Goal: Use online tool/utility: Use online tool/utility

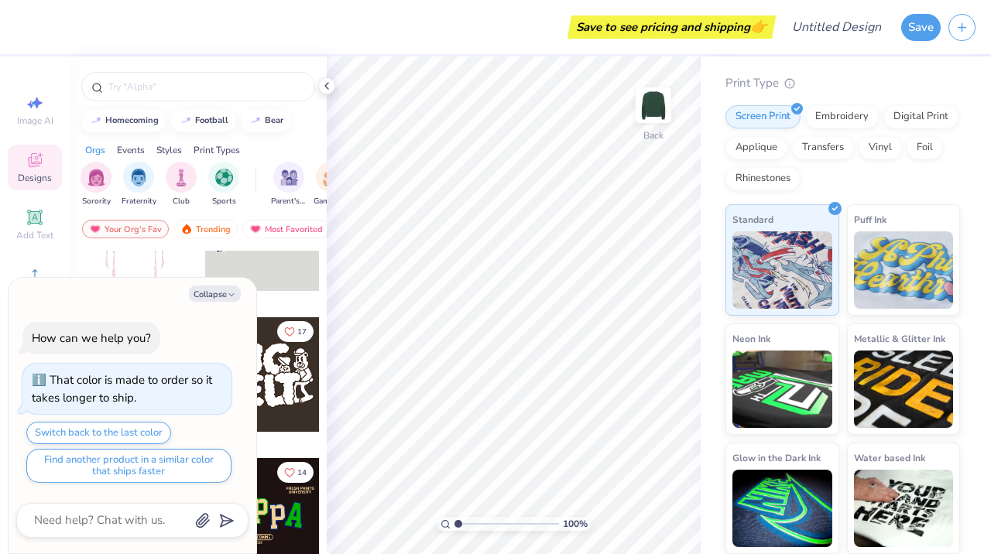
scroll to position [64, 0]
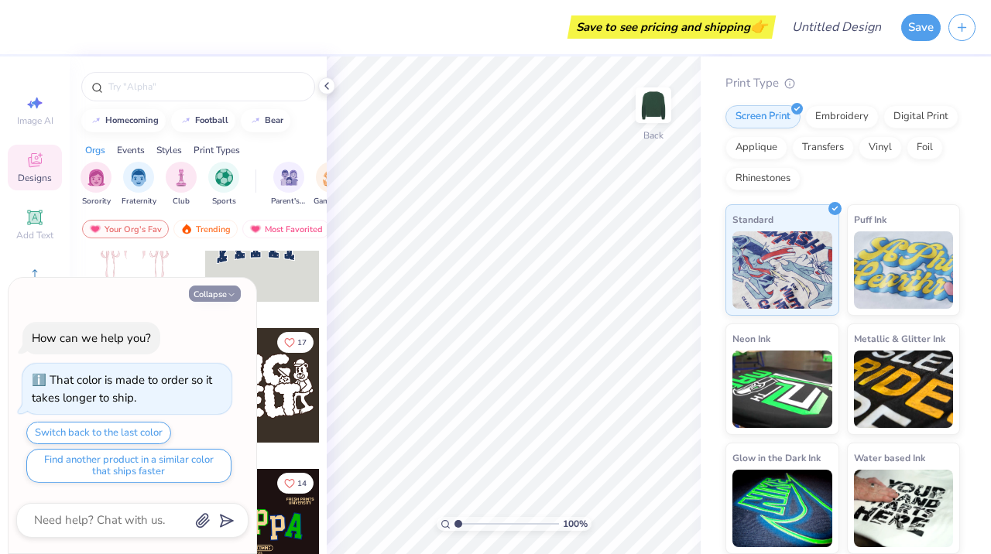
click at [224, 295] on button "Collapse" at bounding box center [215, 294] width 52 height 16
type textarea "x"
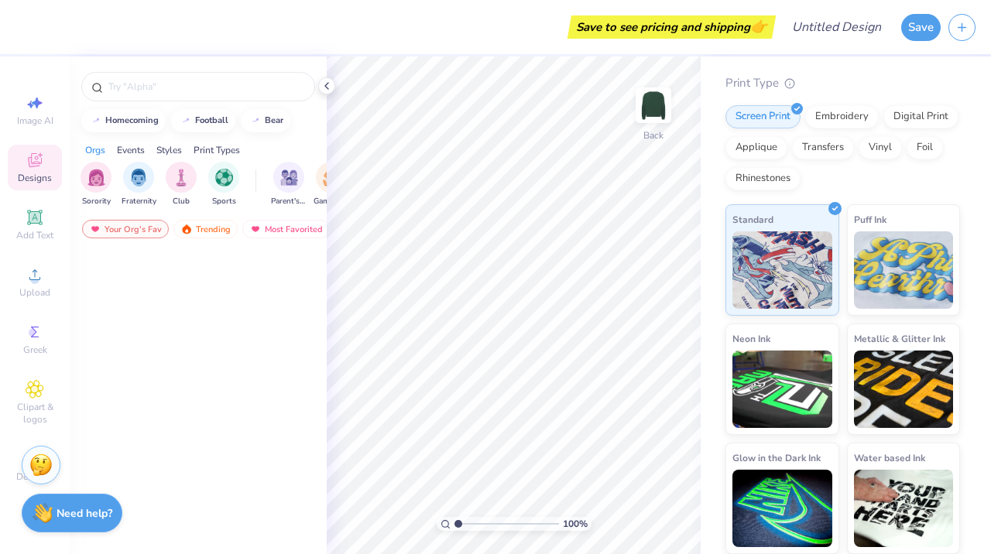
scroll to position [0, 0]
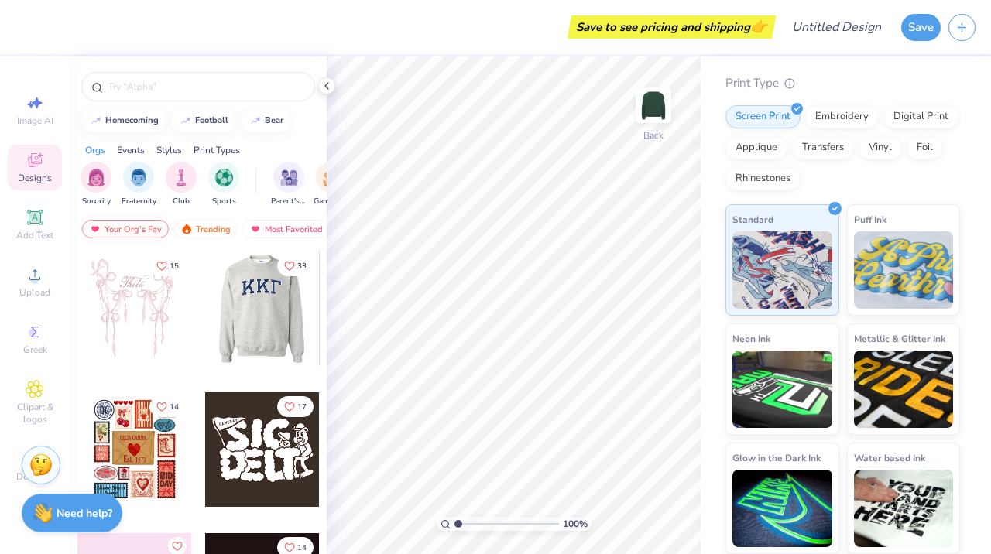
click at [265, 313] on div at bounding box center [263, 309] width 344 height 115
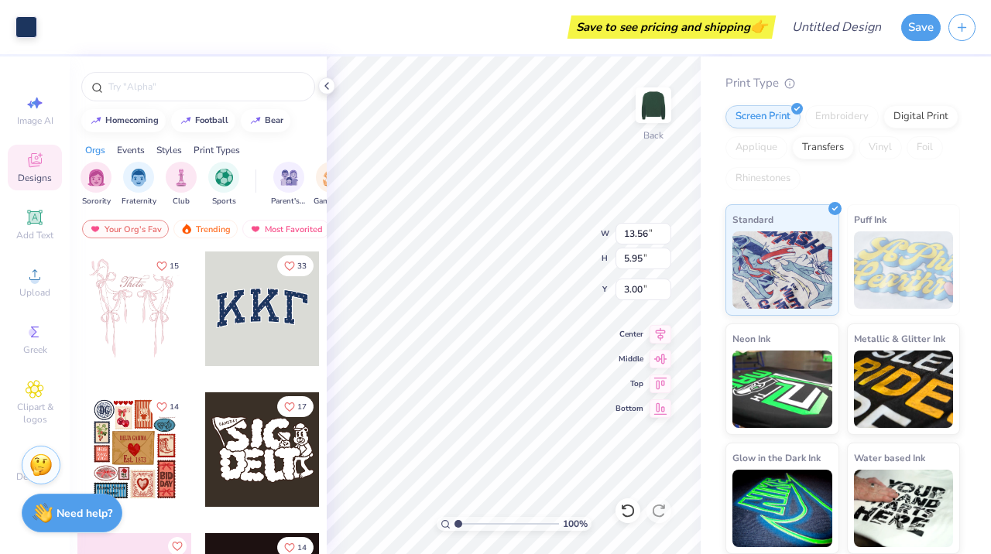
type input "13.33"
type input "5.69"
type input "3.12"
click at [42, 231] on span "Add Text" at bounding box center [34, 235] width 37 height 12
type input "7.26"
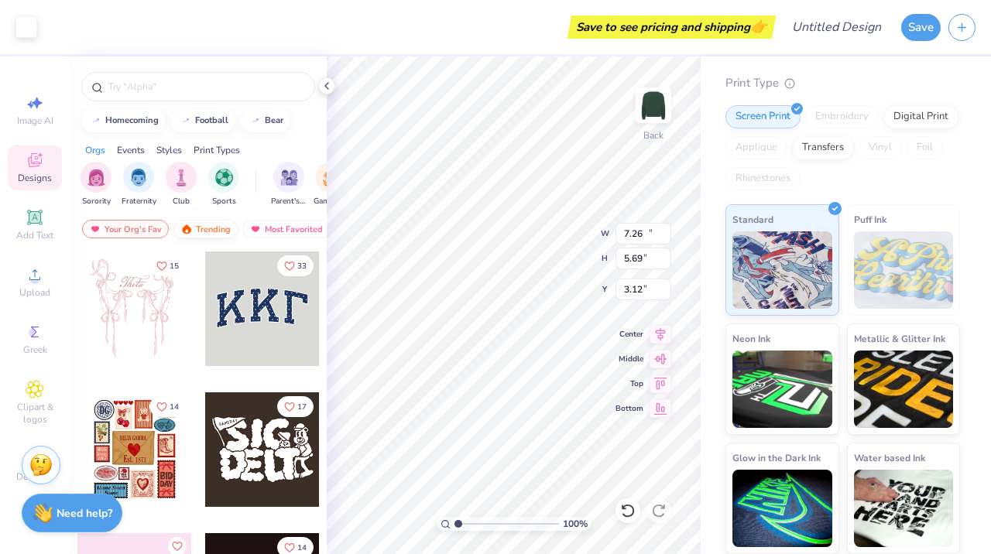
type input "2.10"
type input "8.95"
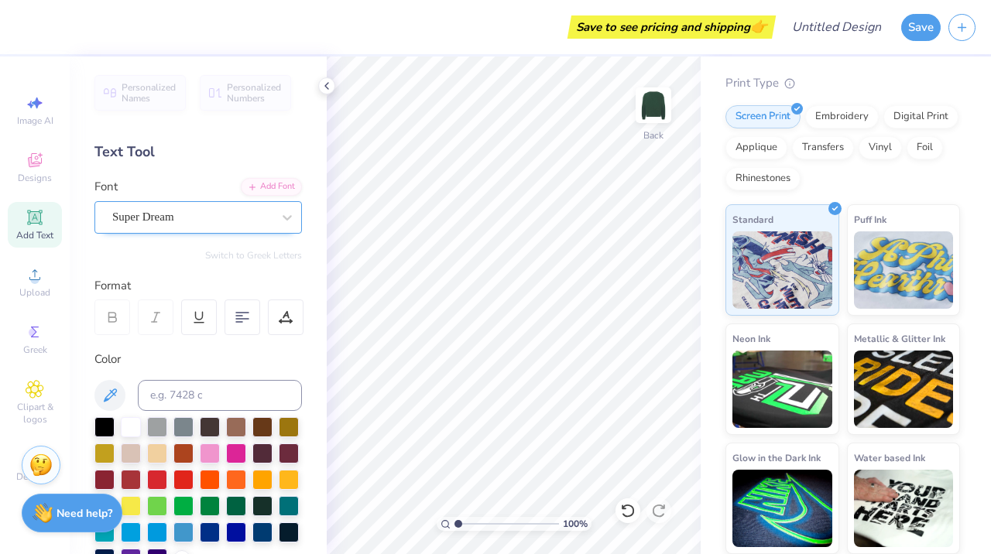
click at [251, 215] on div "Super Dream" at bounding box center [192, 217] width 163 height 24
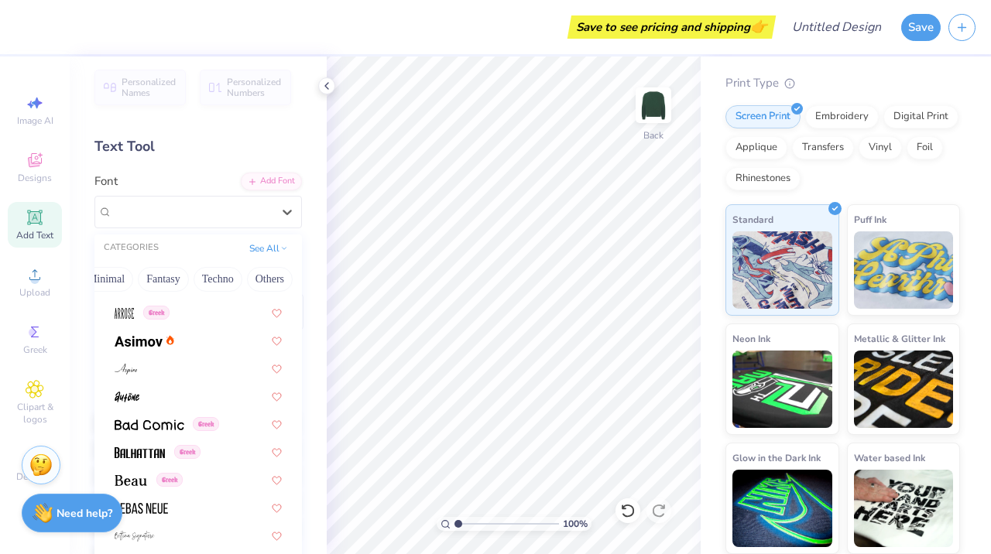
scroll to position [734, 0]
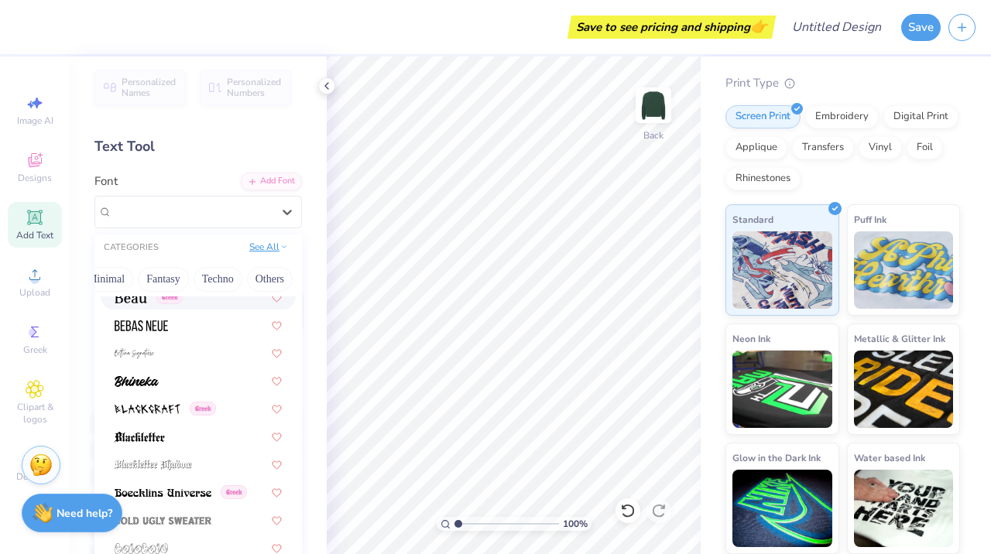
click at [269, 245] on button "See All" at bounding box center [269, 246] width 48 height 15
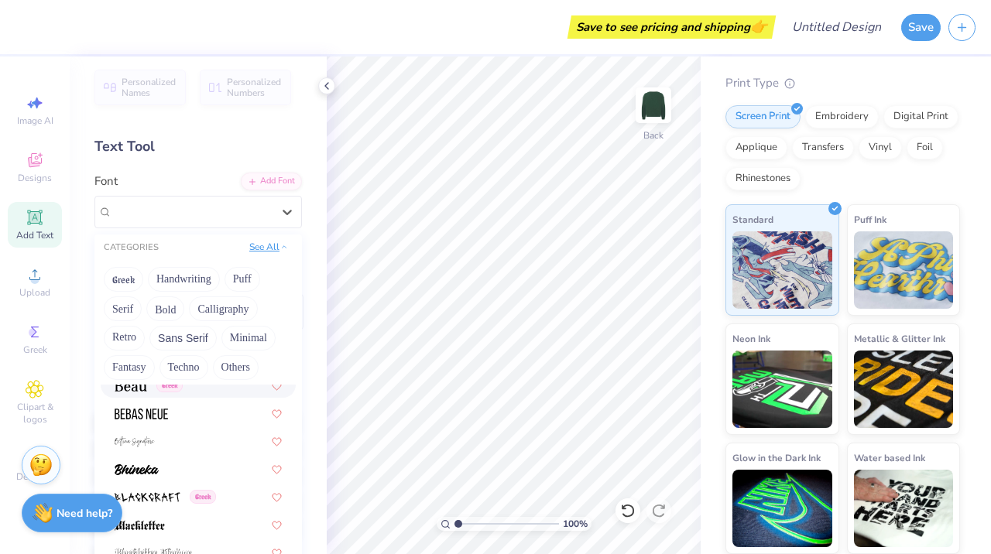
scroll to position [0, 0]
click at [133, 310] on button "Serif" at bounding box center [123, 308] width 38 height 25
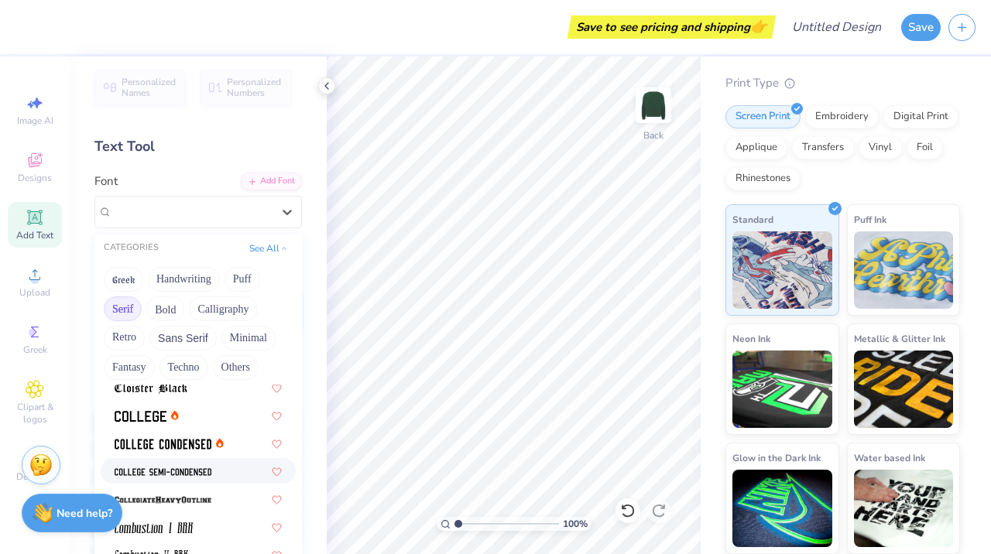
scroll to position [424, 0]
click at [204, 416] on div at bounding box center [198, 416] width 167 height 16
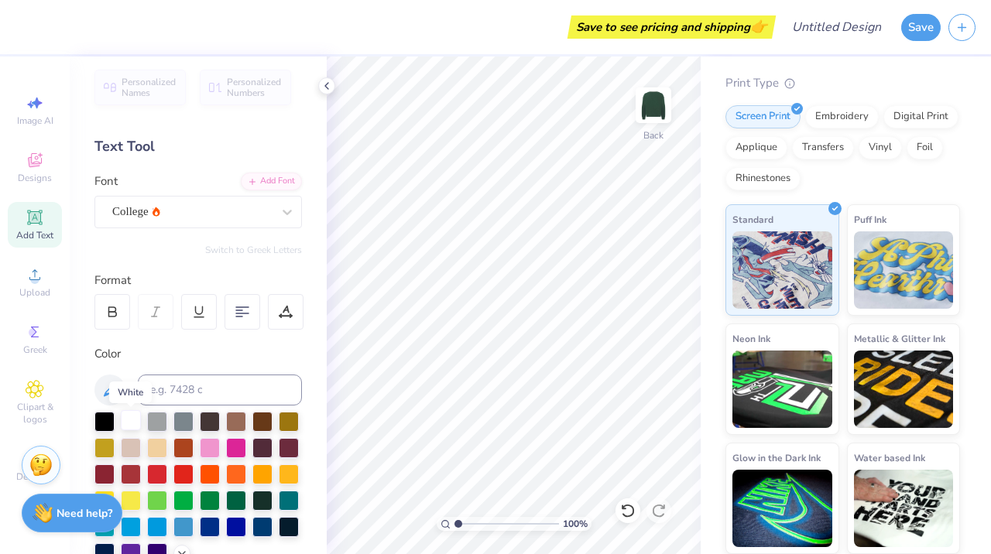
click at [131, 426] on div at bounding box center [131, 420] width 20 height 20
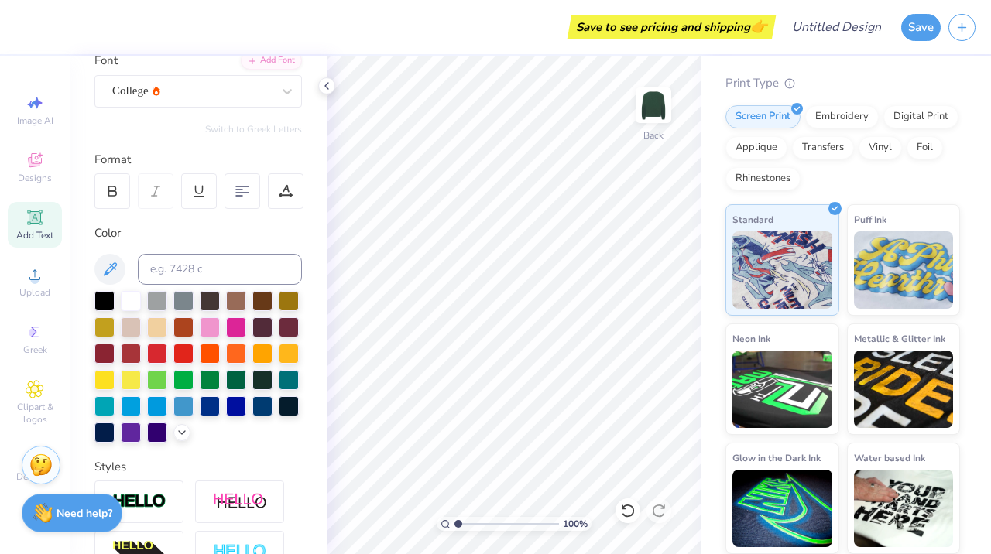
scroll to position [0, 0]
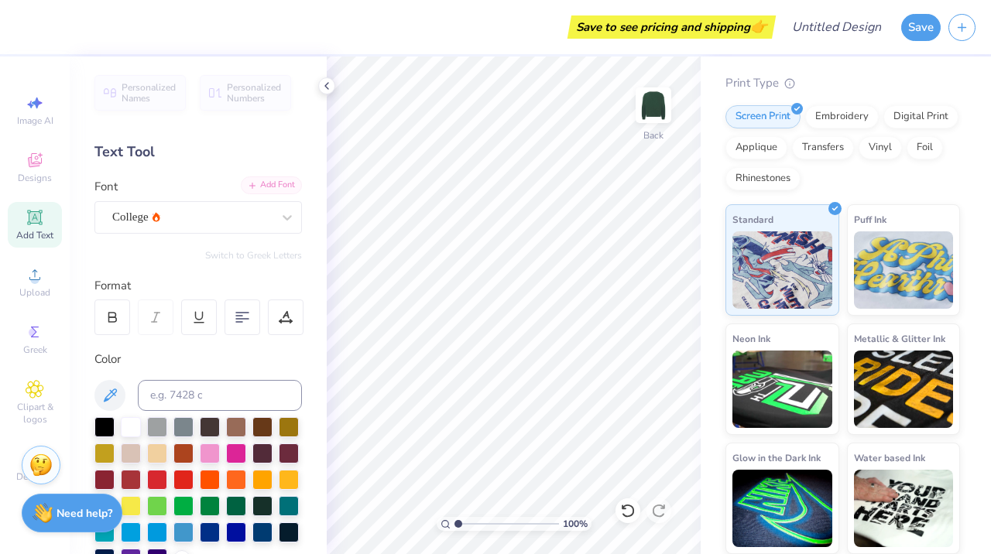
click at [261, 188] on div "Add Font" at bounding box center [271, 185] width 61 height 18
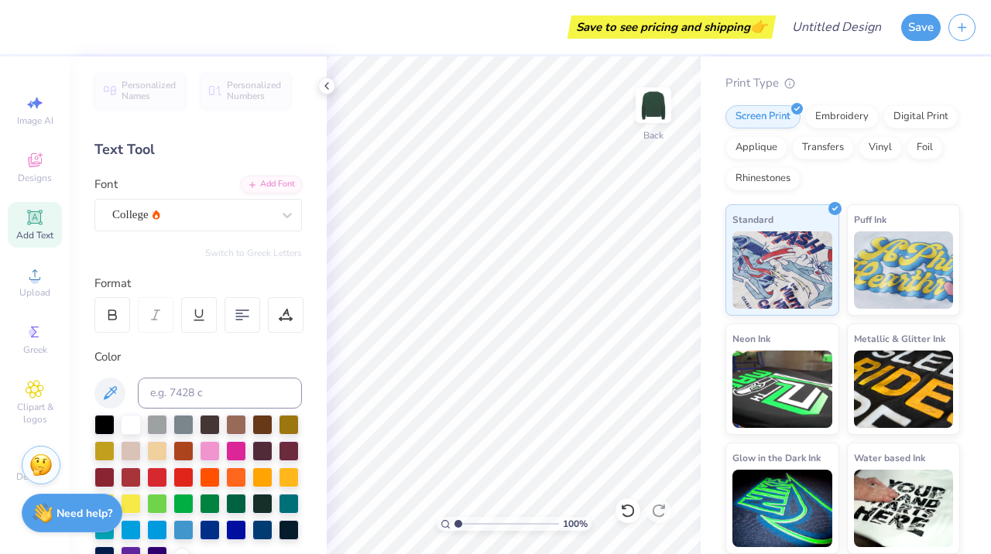
click at [33, 240] on span "Add Text" at bounding box center [34, 235] width 37 height 12
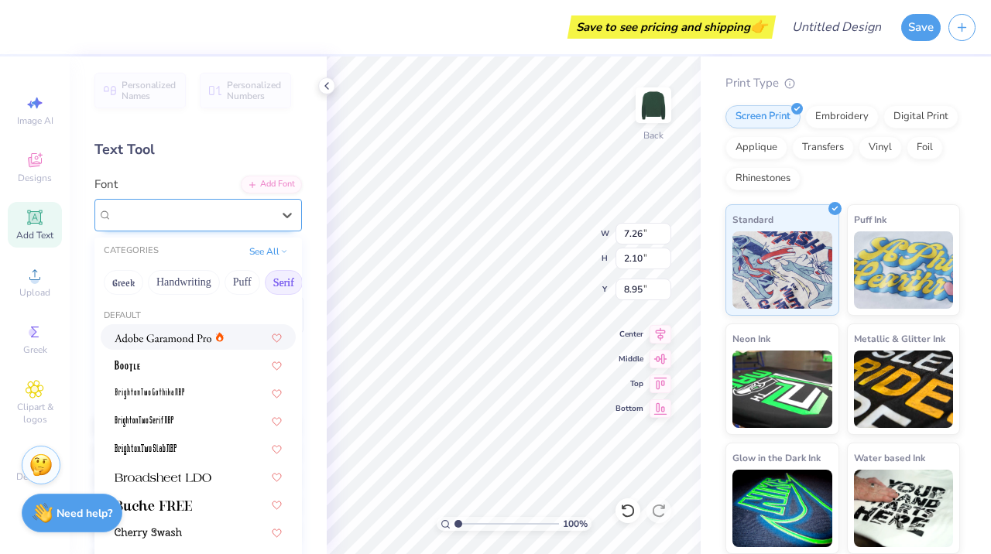
click at [244, 214] on div "Super Dream" at bounding box center [192, 215] width 163 height 24
click at [108, 279] on button "Greek" at bounding box center [95, 282] width 39 height 25
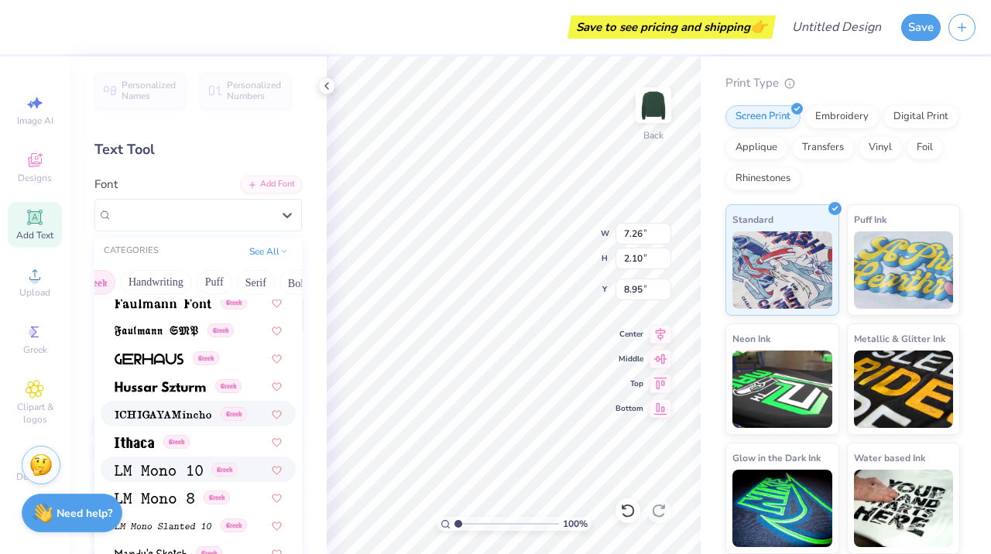
scroll to position [897, 0]
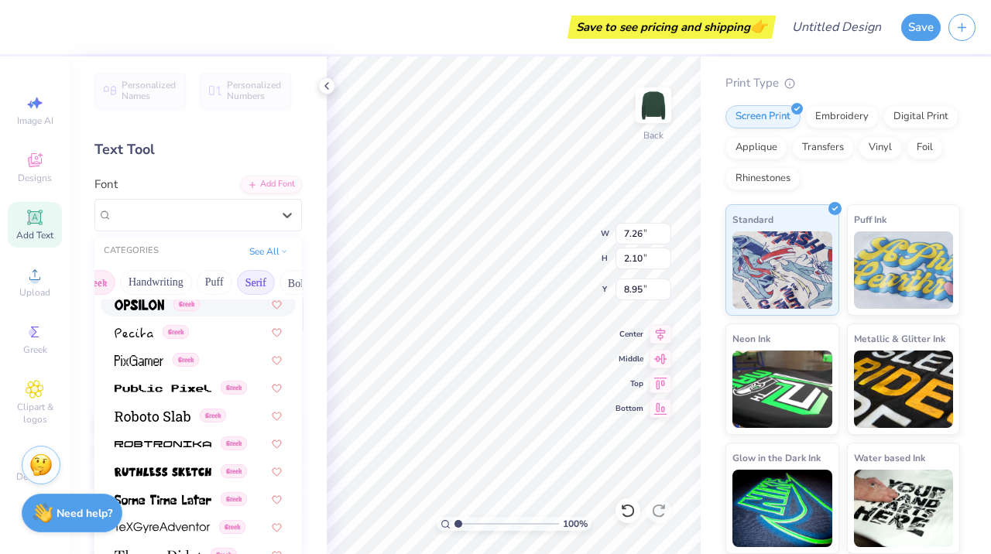
click at [262, 283] on button "Serif" at bounding box center [256, 282] width 38 height 25
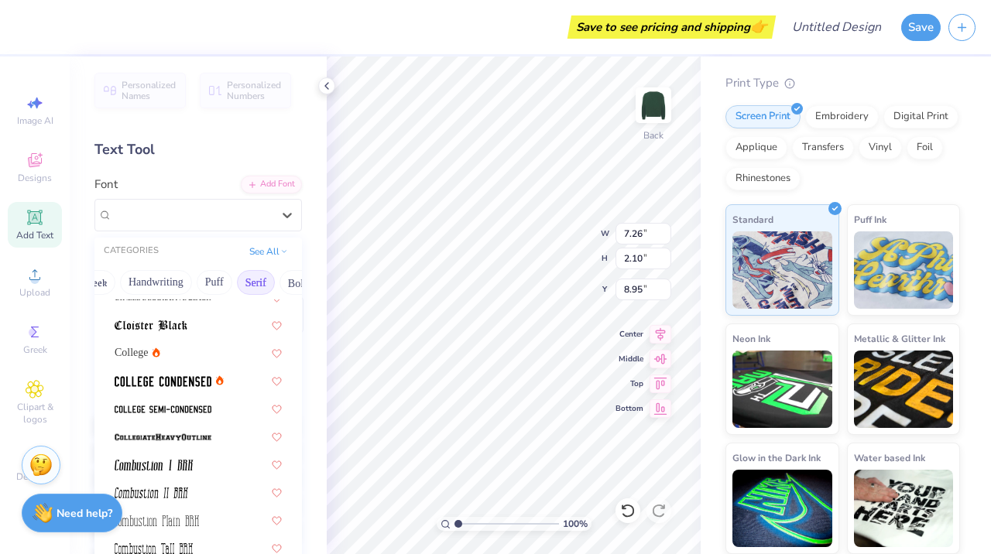
scroll to position [406, 0]
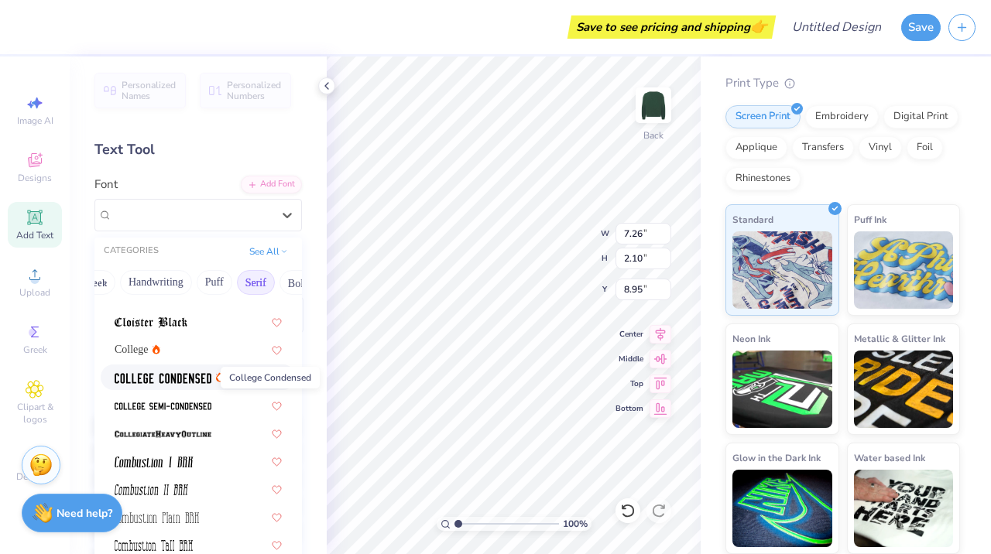
click at [176, 382] on img at bounding box center [163, 378] width 97 height 11
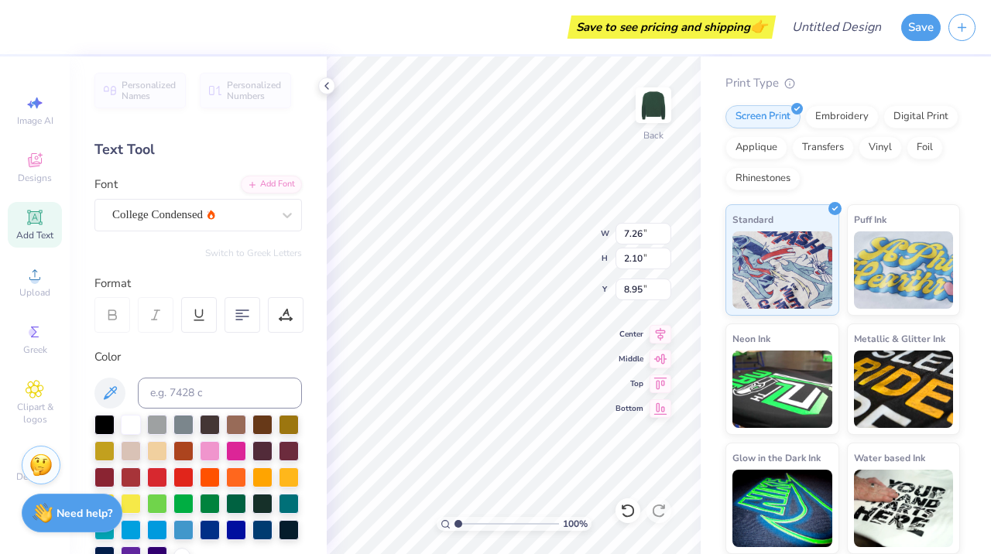
type input "5.42"
type input "2.05"
type input "8.97"
type textarea "HILLEL"
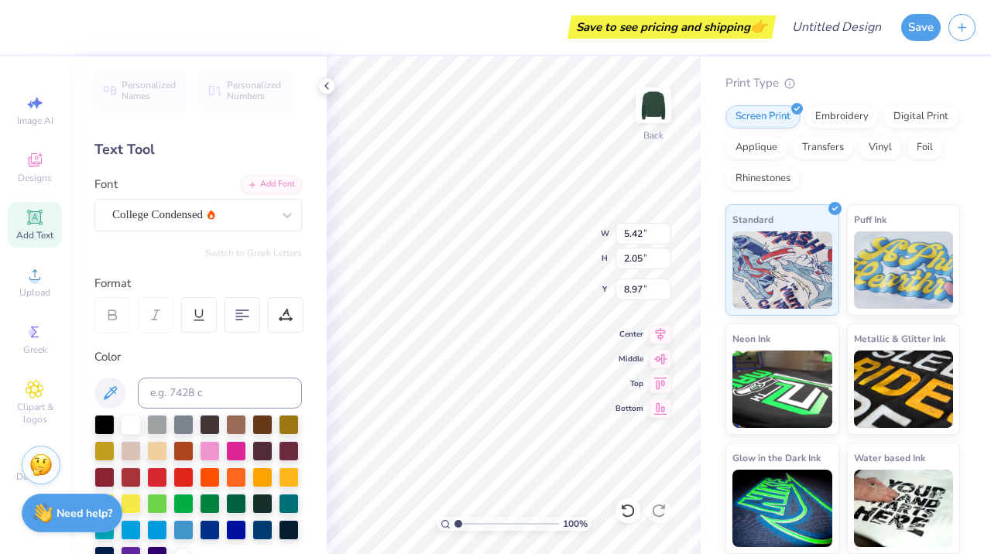
scroll to position [0, 1]
type input "4.00"
